Goal: Navigation & Orientation: Find specific page/section

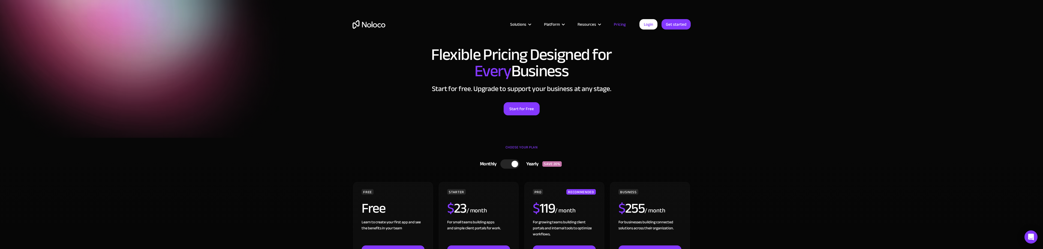
click at [372, 25] on img "home" at bounding box center [369, 24] width 33 height 8
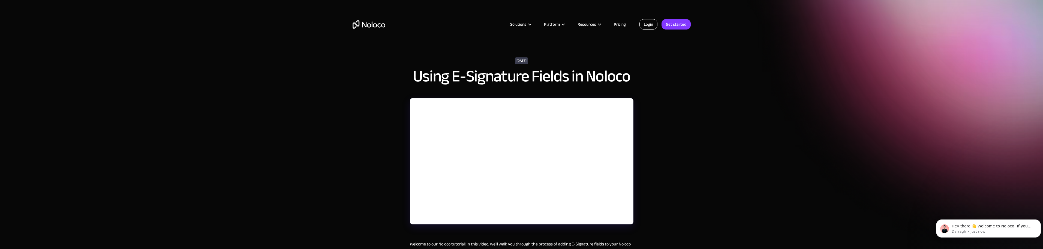
click at [653, 24] on link "Login" at bounding box center [649, 24] width 18 height 10
click at [624, 25] on link "Pricing" at bounding box center [620, 24] width 26 height 7
